Goal: Transaction & Acquisition: Purchase product/service

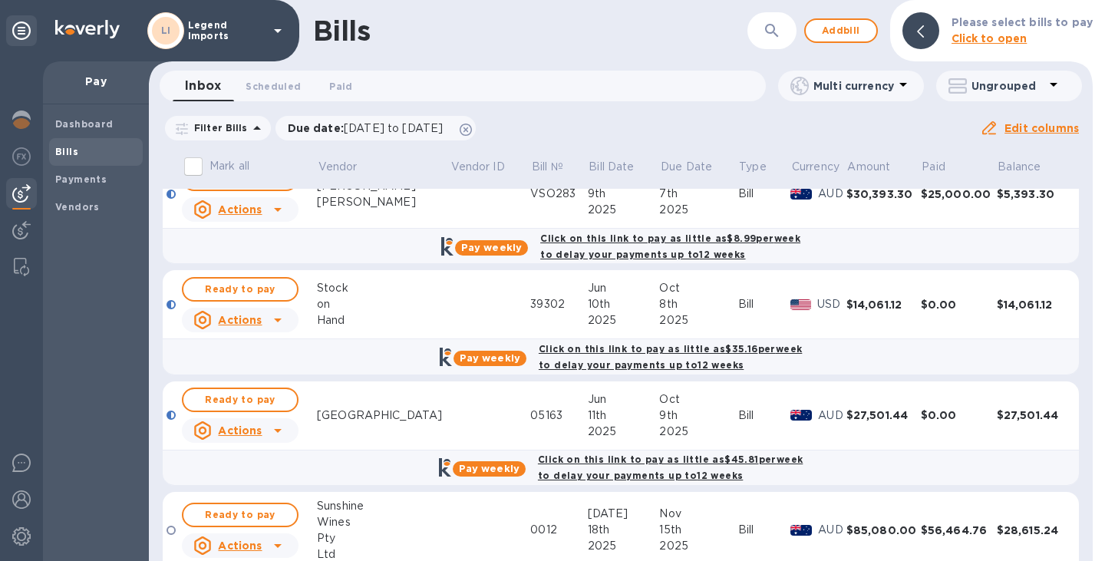
scroll to position [373, 0]
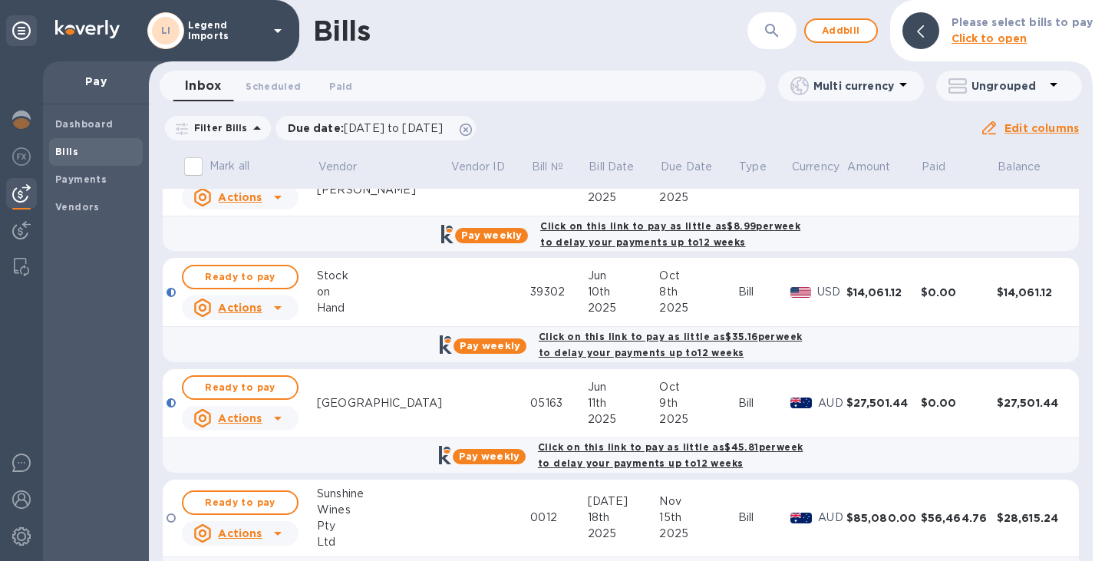
click at [588, 404] on div "11th" at bounding box center [624, 403] width 72 height 16
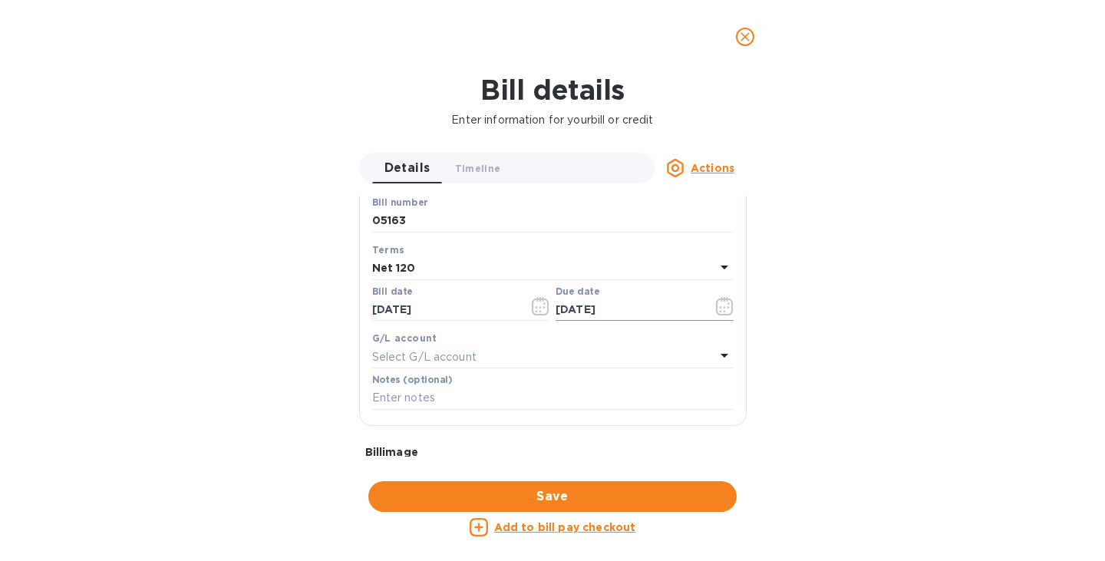
scroll to position [232, 0]
click at [743, 31] on icon "close" at bounding box center [744, 36] width 15 height 15
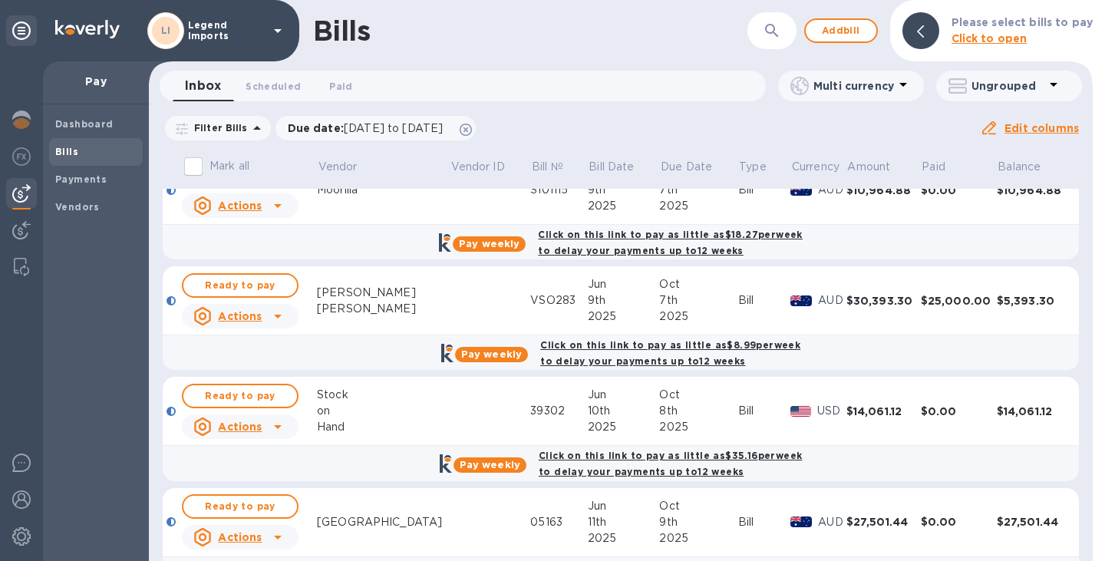
scroll to position [419, 0]
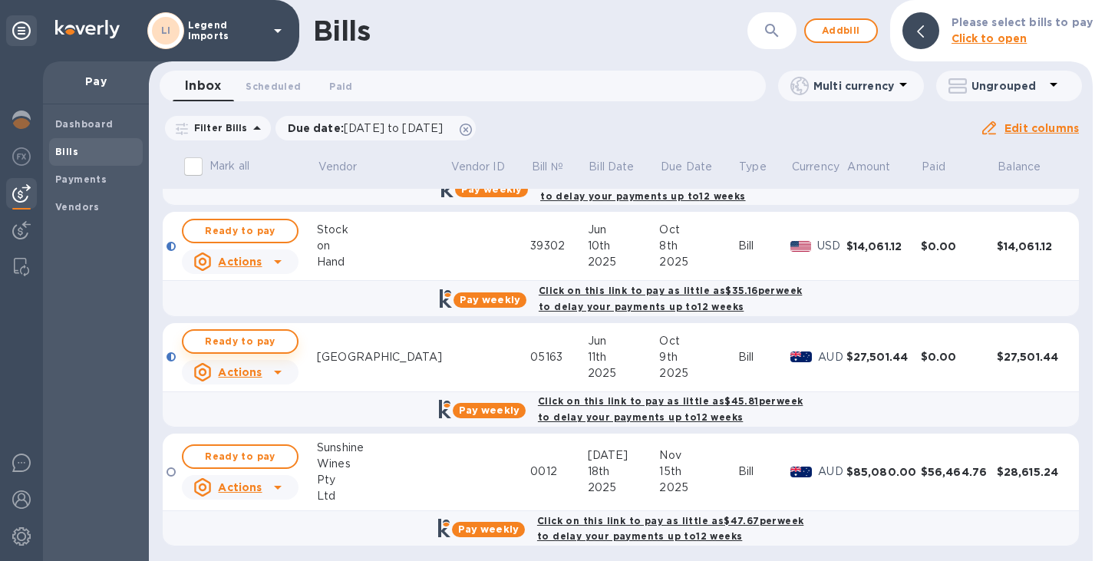
click at [242, 339] on span "Ready to pay" at bounding box center [240, 341] width 89 height 18
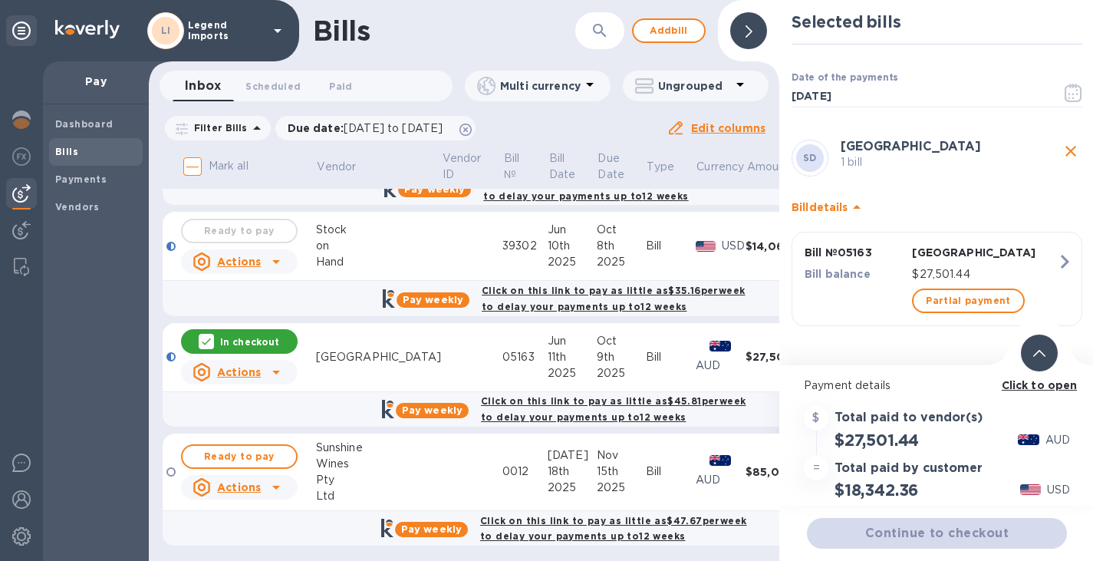
click at [1030, 385] on b "Click to open" at bounding box center [1040, 385] width 76 height 12
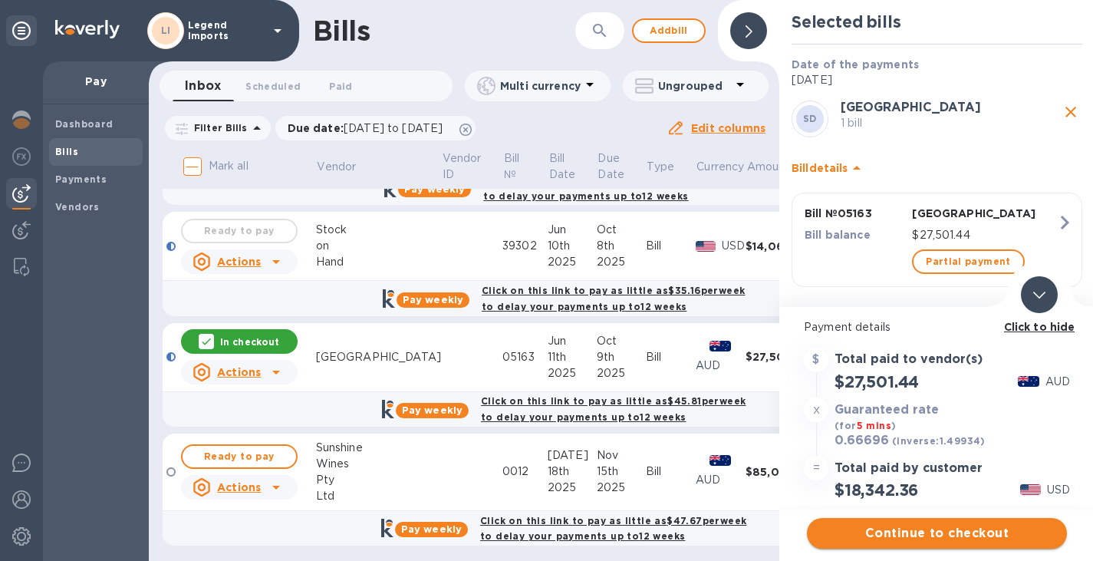
click at [977, 532] on span "Continue to checkout" at bounding box center [937, 533] width 236 height 18
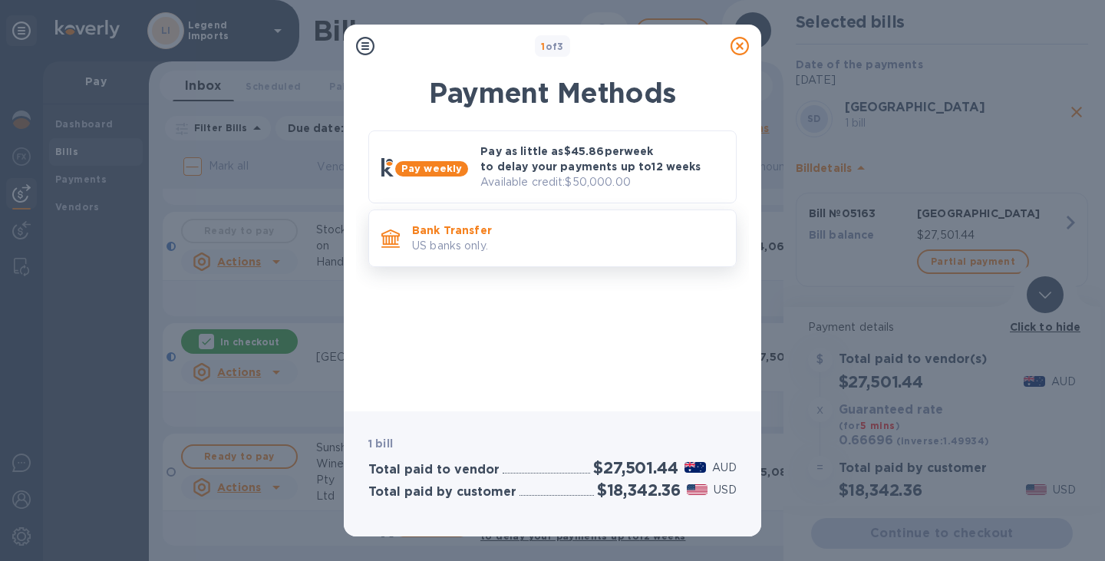
click at [575, 248] on p "US banks only." at bounding box center [567, 246] width 311 height 16
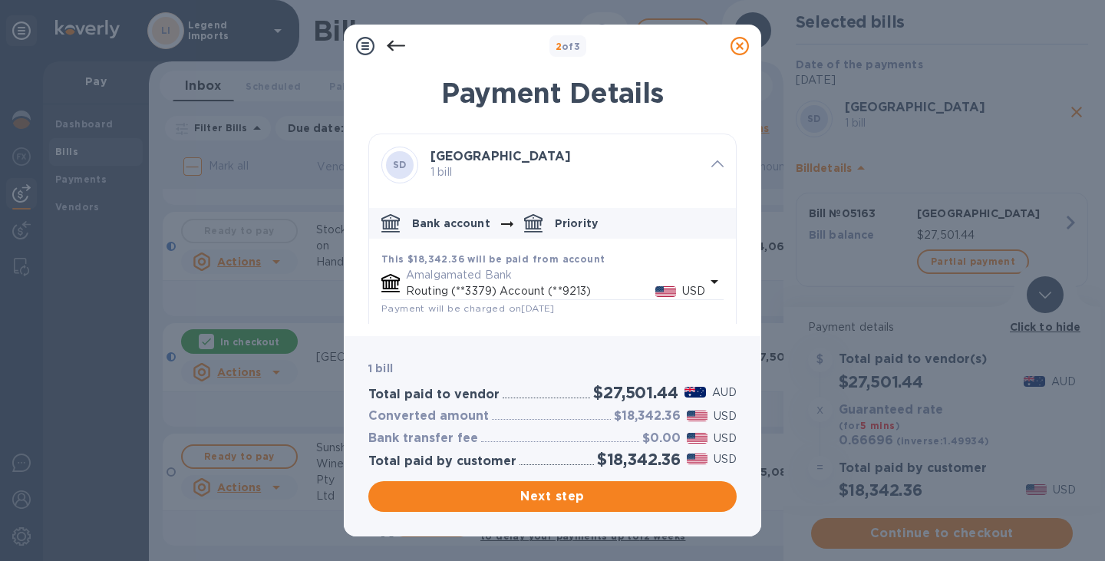
scroll to position [184, 0]
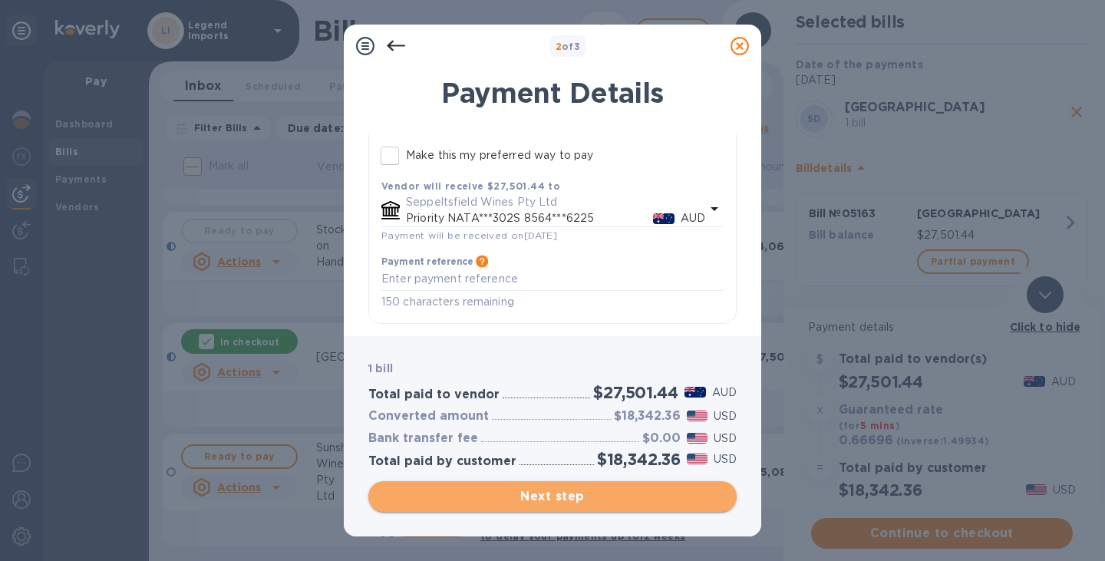
click at [564, 495] on span "Next step" at bounding box center [553, 496] width 344 height 18
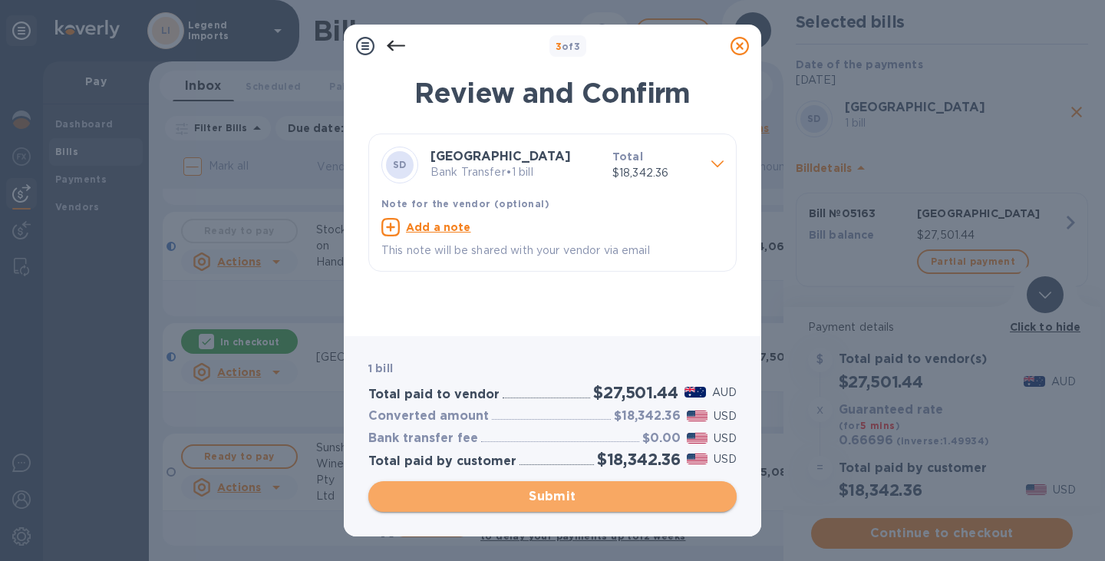
click at [568, 492] on span "Submit" at bounding box center [553, 496] width 344 height 18
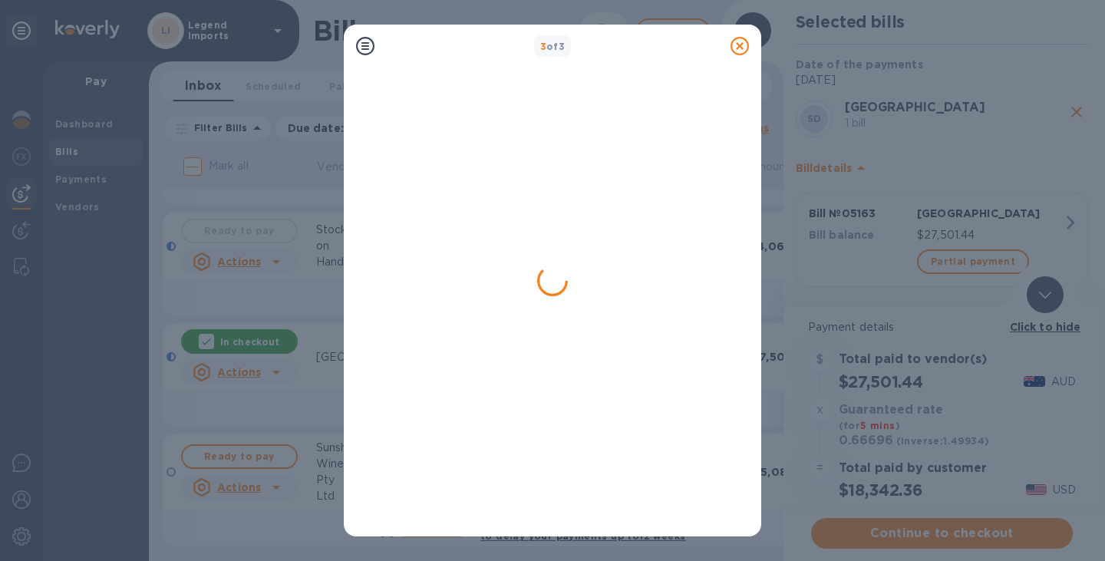
scroll to position [0, 0]
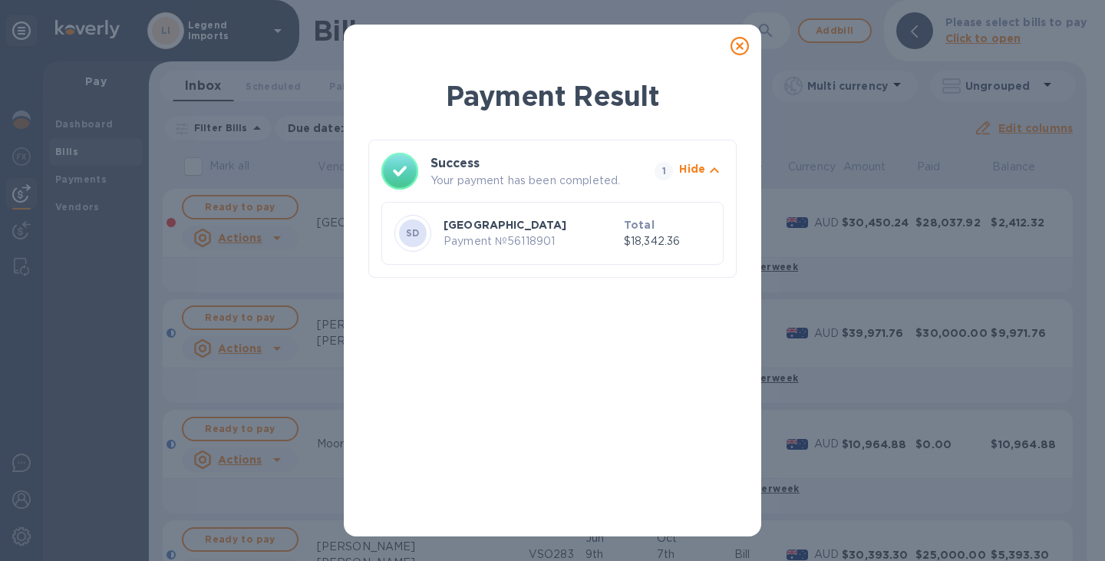
click at [736, 50] on icon at bounding box center [739, 46] width 18 height 18
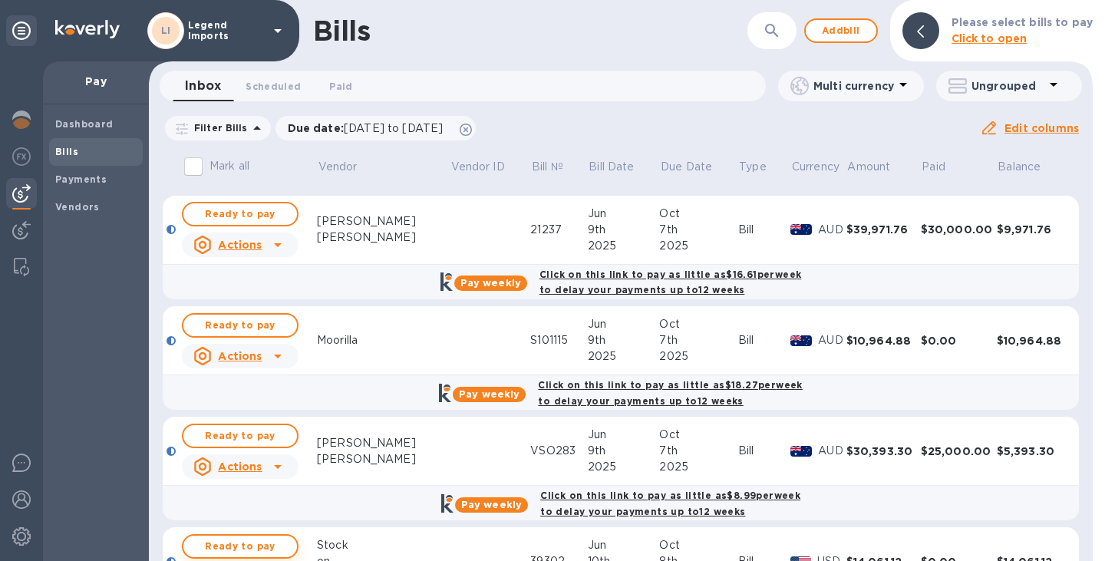
scroll to position [103, 0]
click at [270, 328] on span "Ready to pay" at bounding box center [240, 326] width 89 height 18
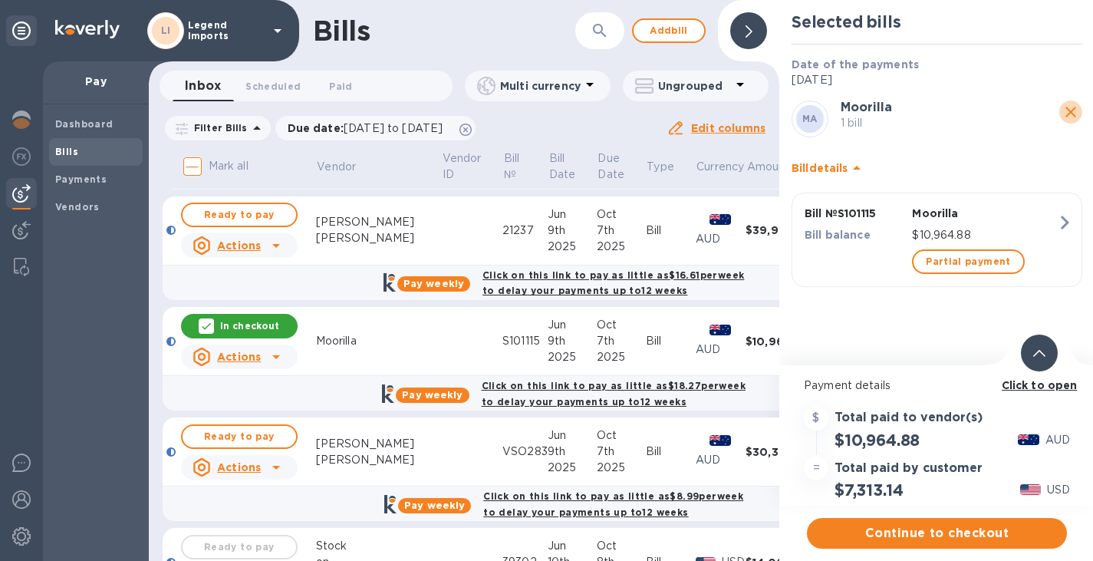
click at [1071, 116] on icon "close" at bounding box center [1071, 112] width 18 height 18
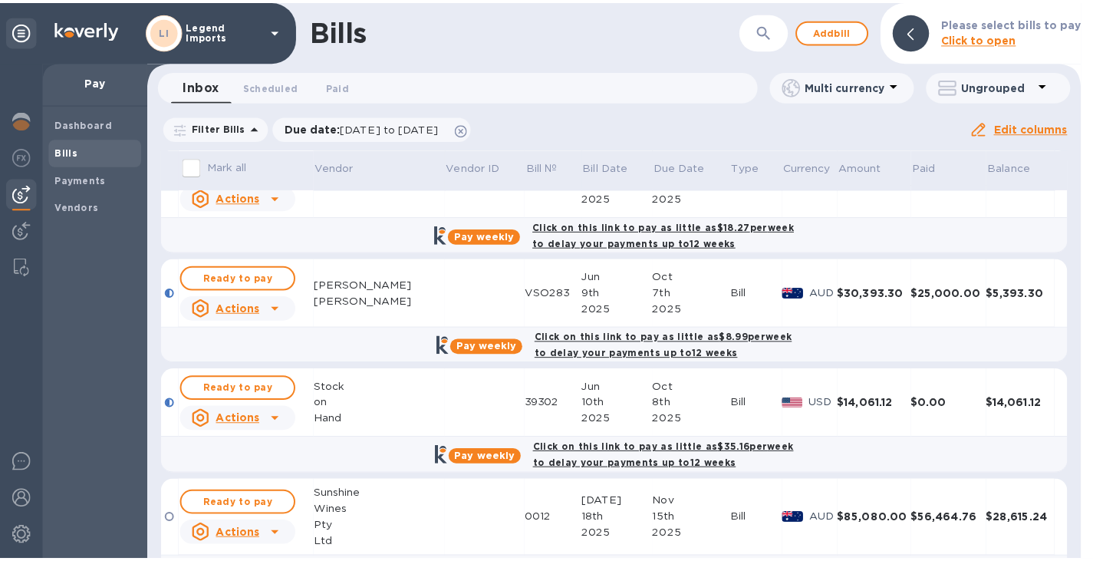
scroll to position [291, 0]
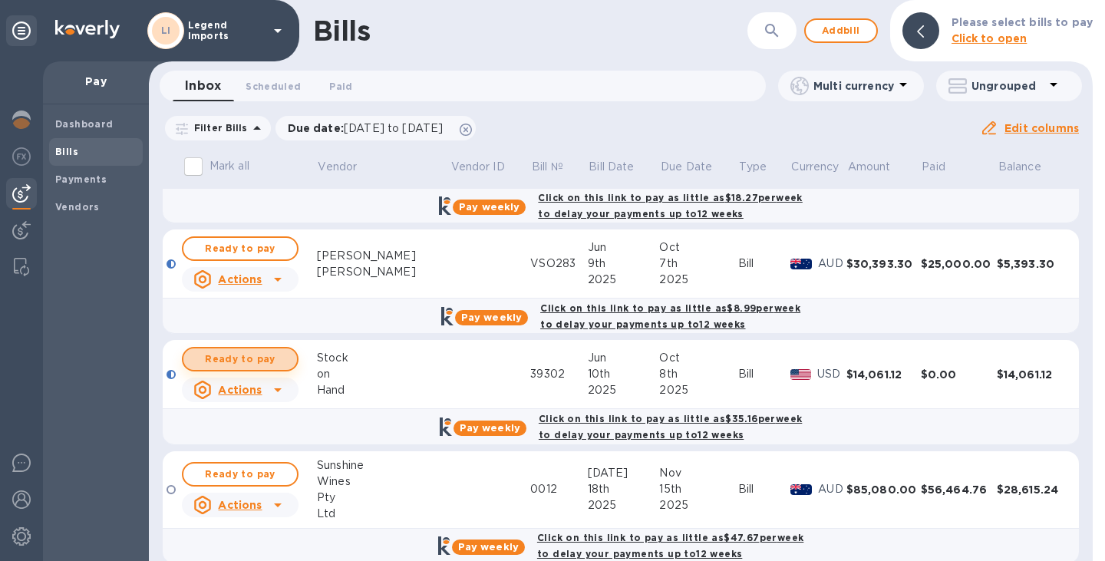
click at [251, 358] on span "Ready to pay" at bounding box center [240, 359] width 89 height 18
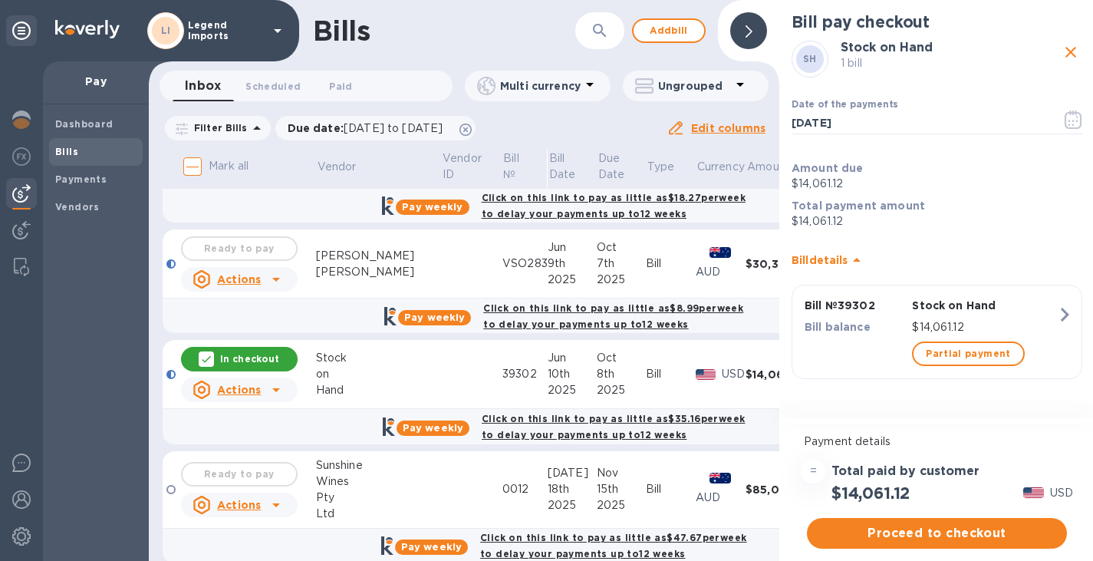
scroll to position [12, 0]
click at [937, 525] on span "Proceed to checkout" at bounding box center [937, 533] width 236 height 18
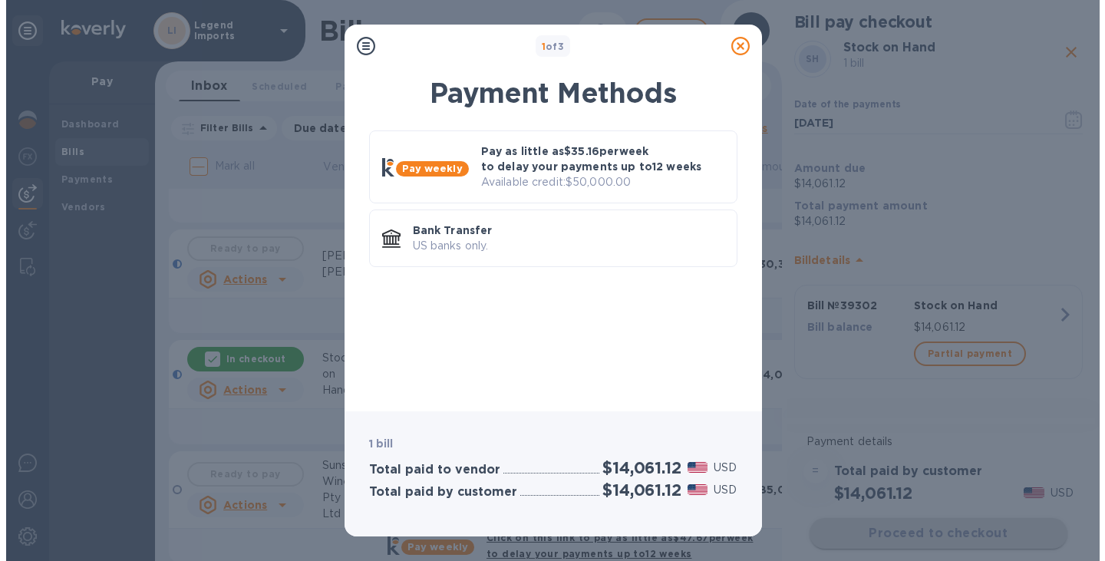
scroll to position [0, 0]
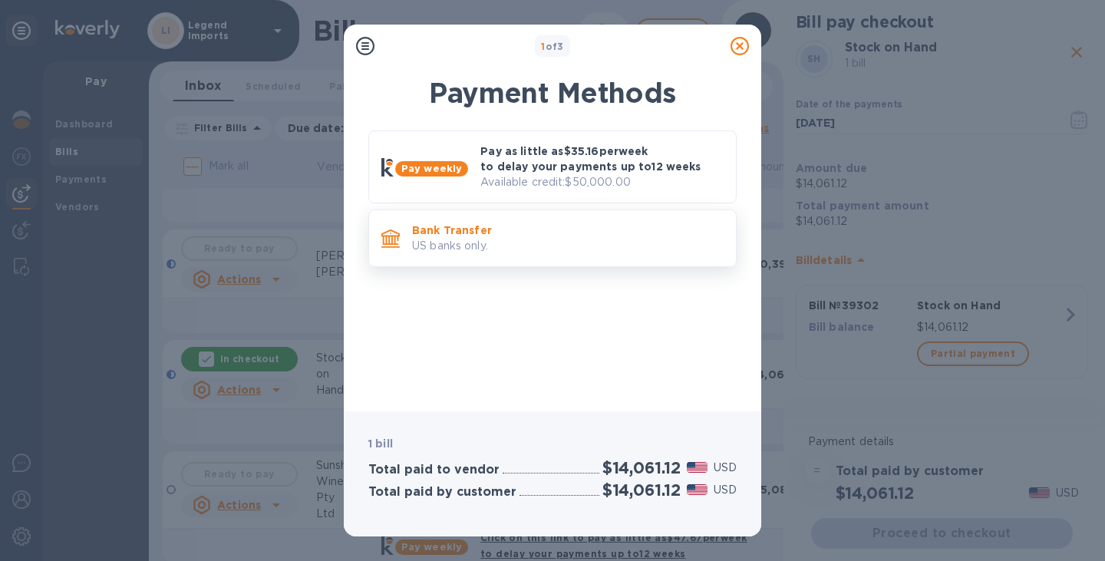
click at [582, 245] on p "US banks only." at bounding box center [567, 246] width 311 height 16
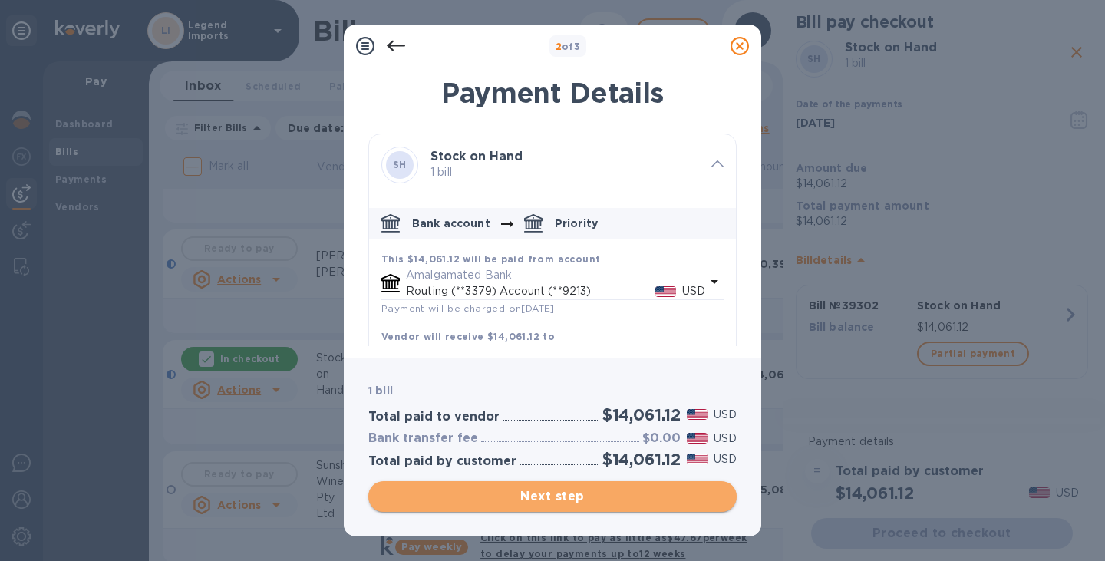
click at [562, 496] on span "Next step" at bounding box center [553, 496] width 344 height 18
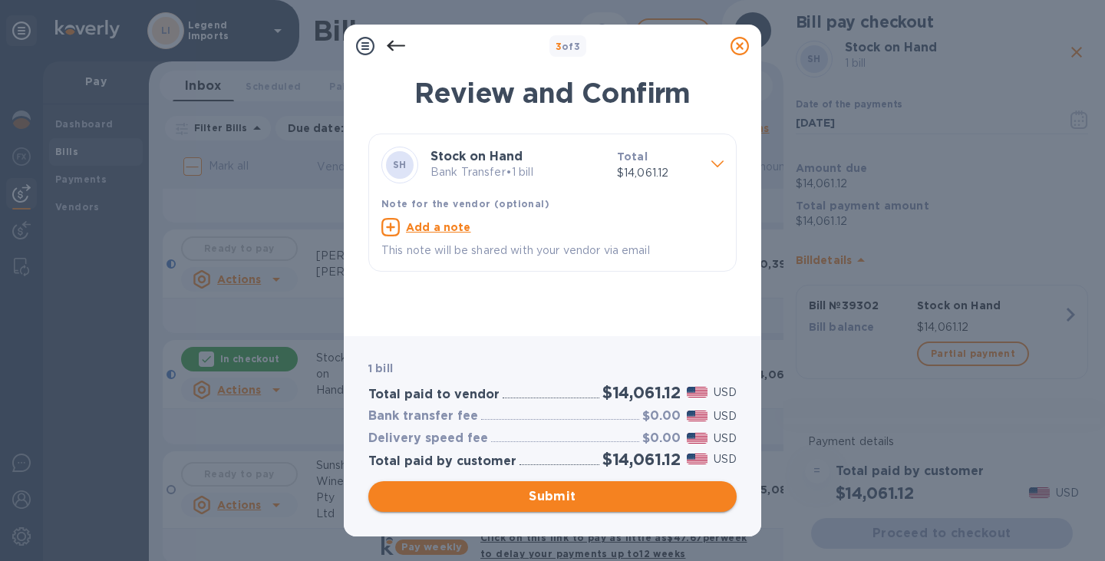
click at [562, 496] on span "Submit" at bounding box center [553, 496] width 344 height 18
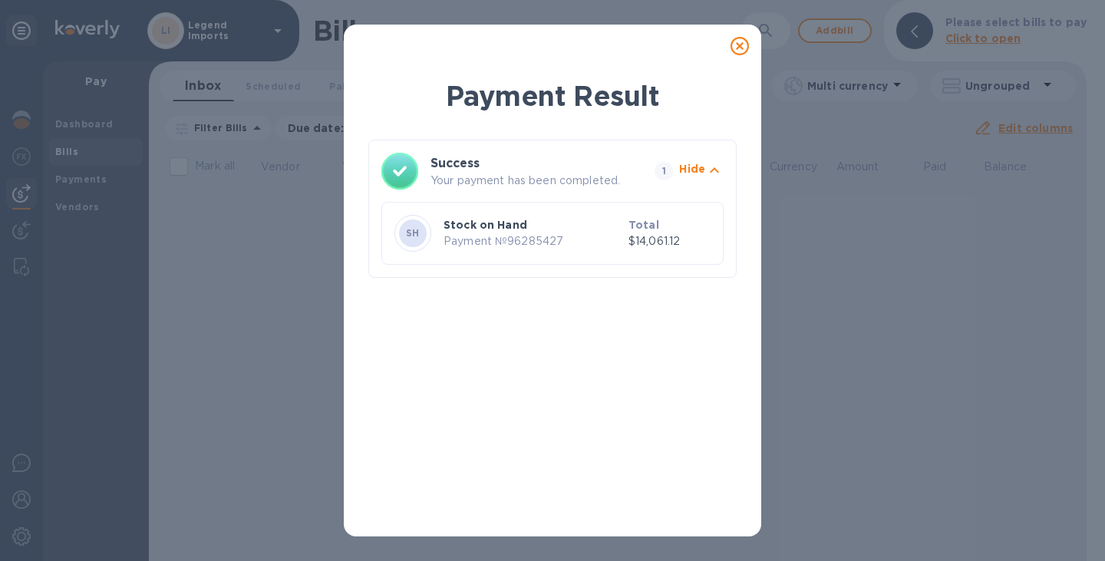
click at [738, 42] on icon at bounding box center [739, 46] width 18 height 18
